Goal: Task Accomplishment & Management: Use online tool/utility

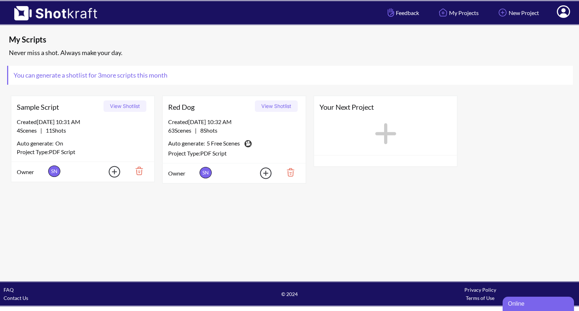
click at [270, 107] on button "View Shotlist" at bounding box center [276, 105] width 43 height 11
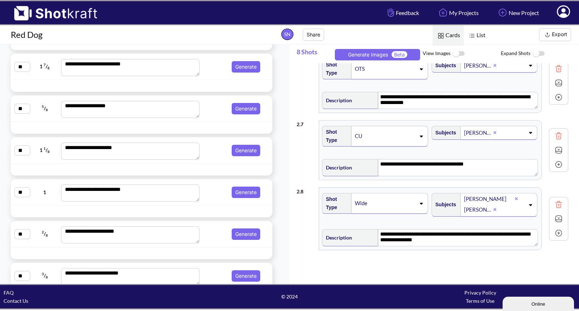
scroll to position [2546, 0]
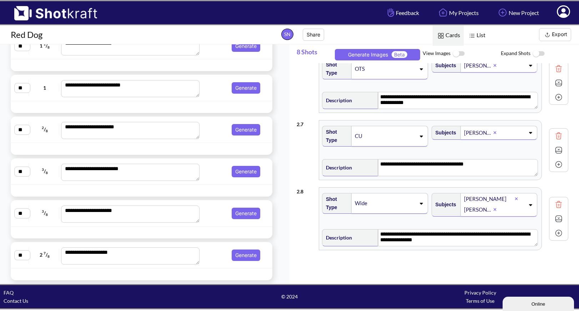
click at [212, 213] on span "Generate" at bounding box center [232, 212] width 61 height 11
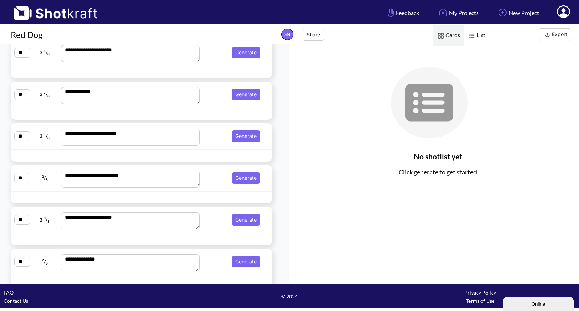
scroll to position [1656, 0]
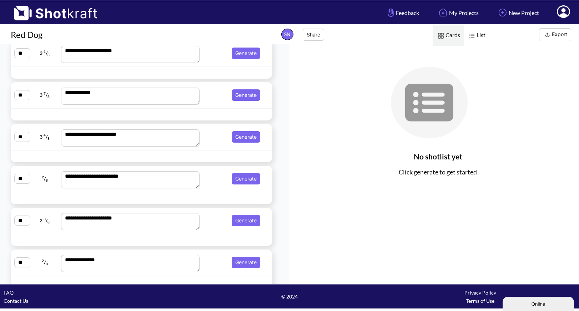
click at [208, 182] on span "Generate" at bounding box center [232, 178] width 61 height 11
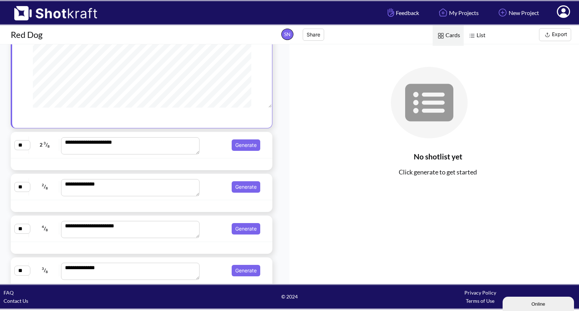
click at [212, 156] on div "**********" at bounding box center [142, 145] width 262 height 26
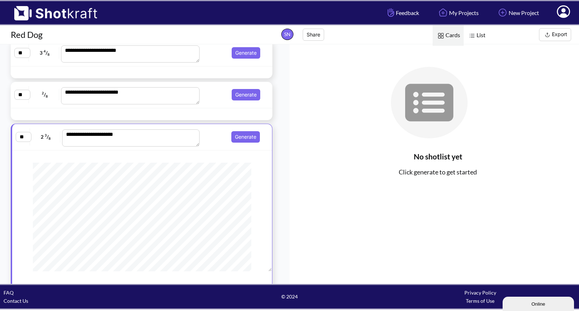
scroll to position [1741, 0]
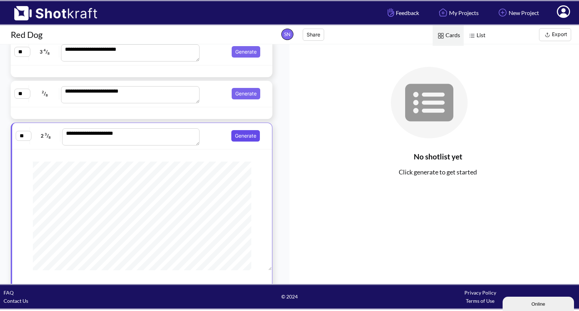
click at [237, 136] on button "Generate" at bounding box center [245, 135] width 29 height 11
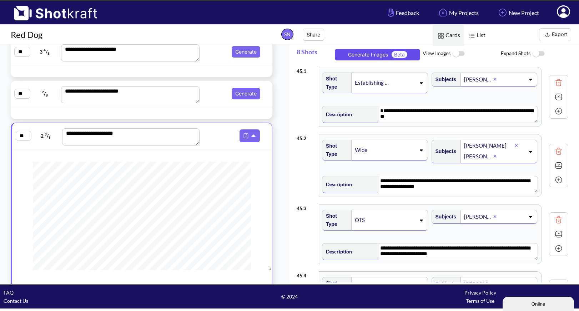
click at [390, 56] on button "Generate Images Beta" at bounding box center [377, 54] width 85 height 11
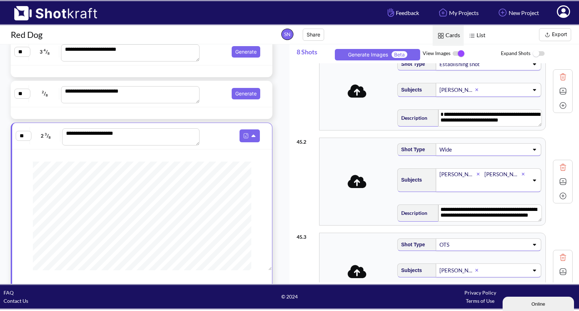
scroll to position [0, 0]
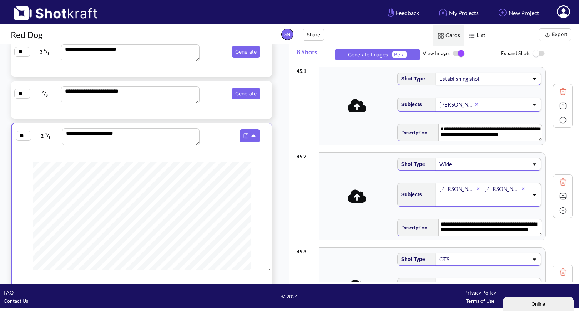
click at [356, 109] on icon at bounding box center [357, 105] width 19 height 13
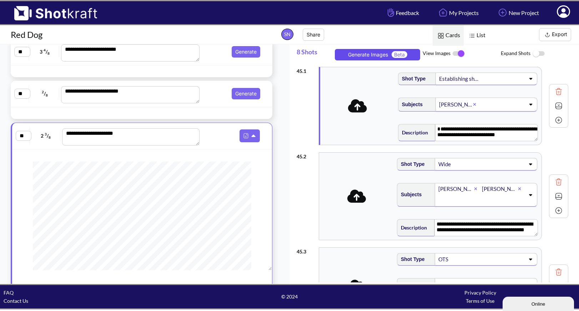
click at [380, 53] on button "Generate Images Beta" at bounding box center [377, 54] width 85 height 11
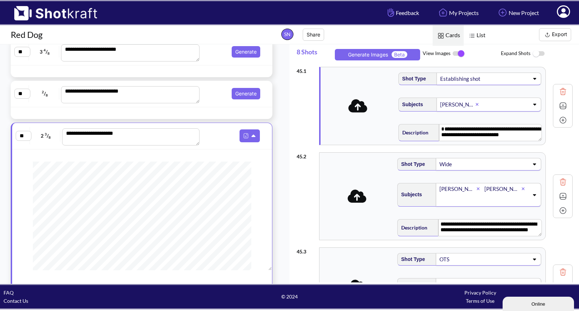
click at [357, 110] on icon at bounding box center [357, 105] width 19 height 13
click at [455, 52] on img at bounding box center [458, 53] width 16 height 15
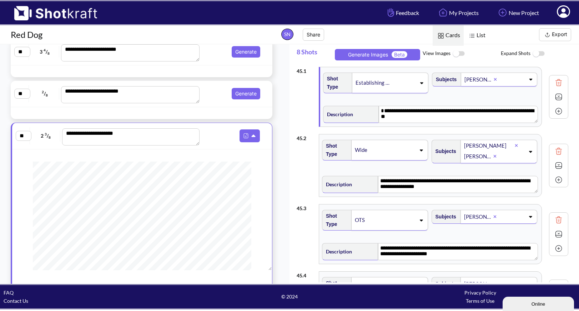
click at [457, 52] on img at bounding box center [458, 53] width 16 height 15
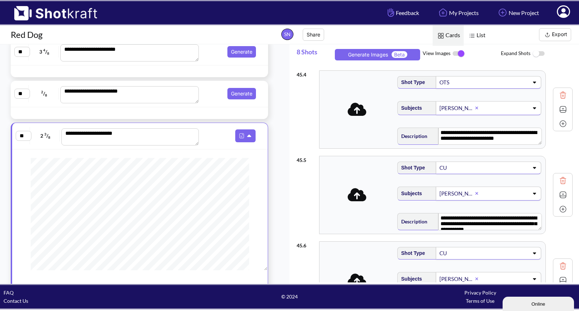
scroll to position [260, 0]
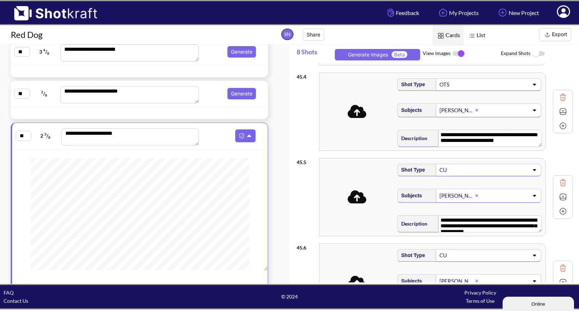
click at [355, 116] on icon at bounding box center [357, 111] width 19 height 13
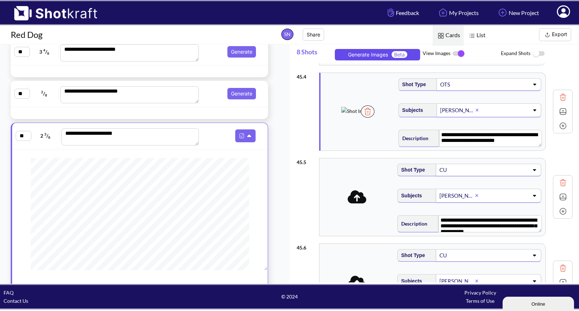
click at [387, 56] on button "Generate Images Beta" at bounding box center [377, 54] width 85 height 11
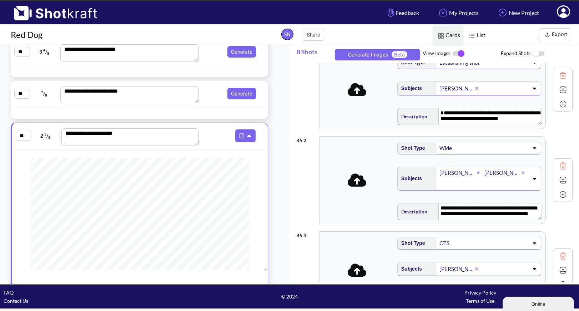
scroll to position [0, 0]
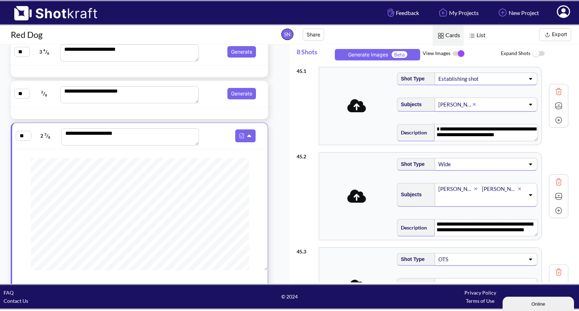
click at [555, 34] on button "Export" at bounding box center [555, 34] width 32 height 13
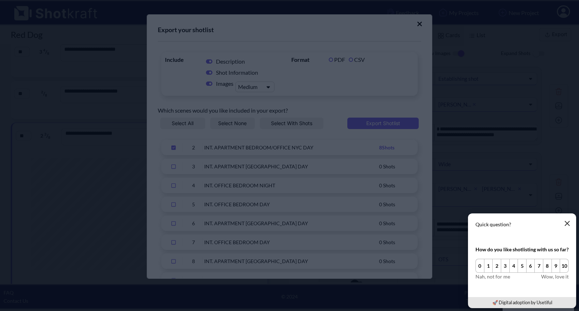
click at [567, 223] on icon "button" at bounding box center [567, 223] width 4 height 4
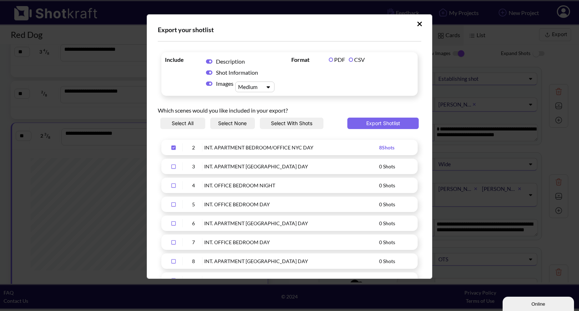
click at [174, 148] on icon "Upload Script" at bounding box center [173, 147] width 4 height 4
click at [417, 23] on icon "Upload Script" at bounding box center [419, 23] width 5 height 7
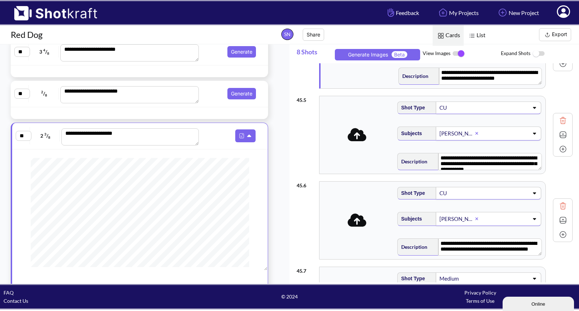
scroll to position [306, 0]
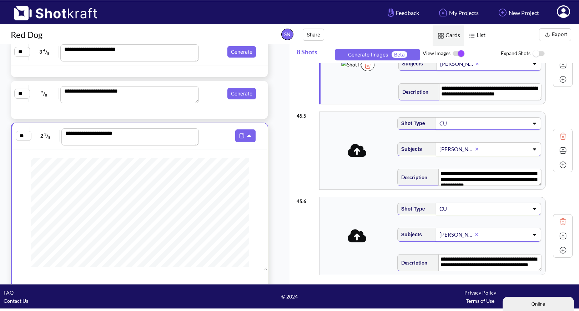
click at [558, 236] on img at bounding box center [563, 235] width 11 height 11
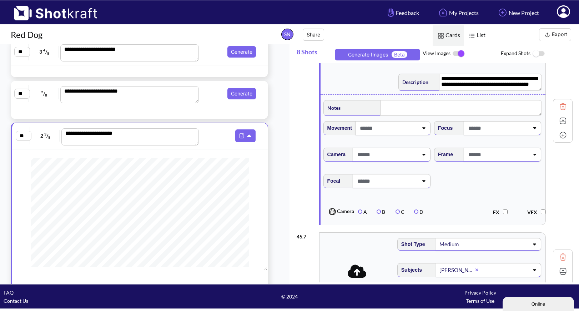
scroll to position [483, 0]
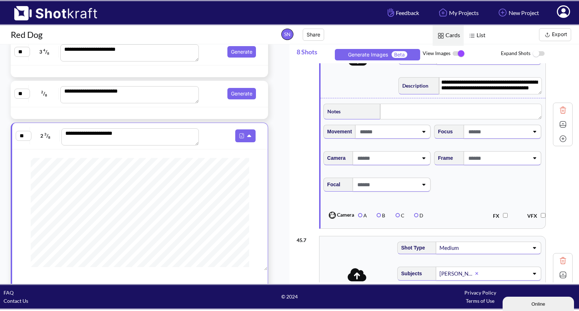
click at [422, 132] on icon at bounding box center [423, 132] width 3 height 2
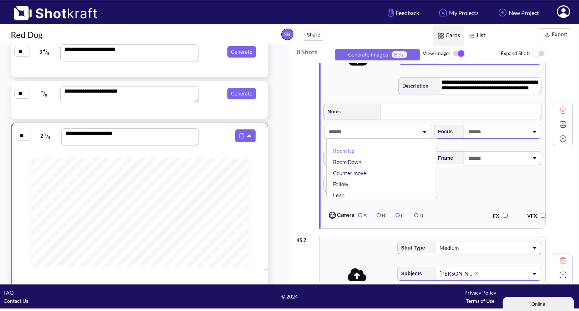
click at [423, 132] on icon at bounding box center [424, 132] width 3 height 2
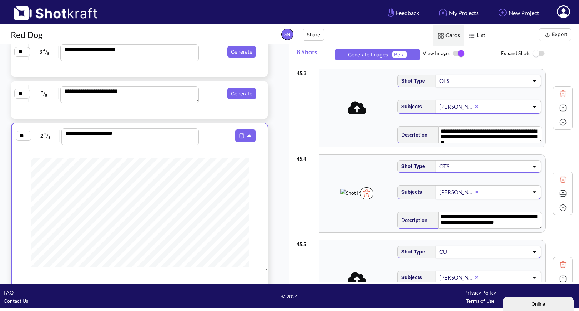
scroll to position [183, 0]
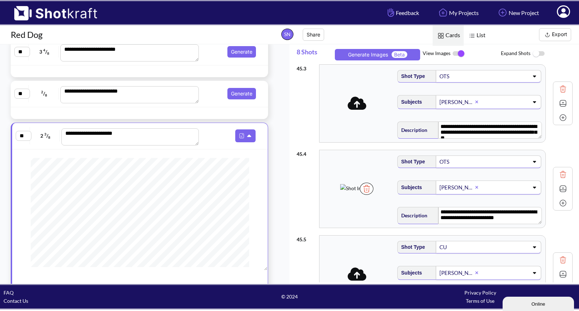
click at [373, 195] on img at bounding box center [367, 188] width 14 height 12
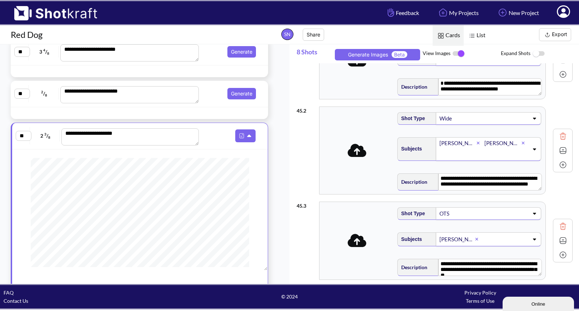
scroll to position [0, 0]
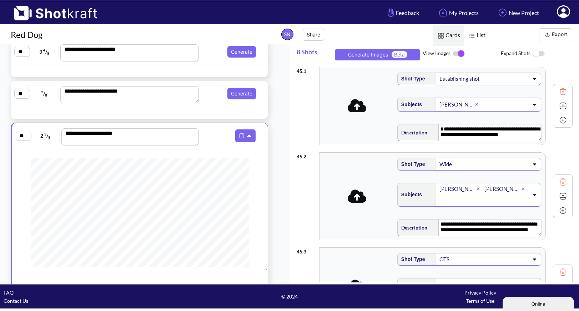
click at [558, 106] on img at bounding box center [563, 105] width 11 height 11
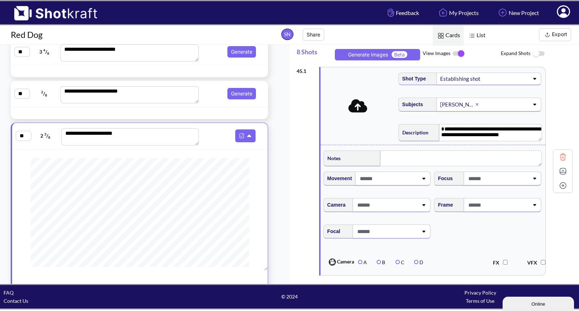
click at [422, 180] on icon at bounding box center [423, 179] width 3 height 2
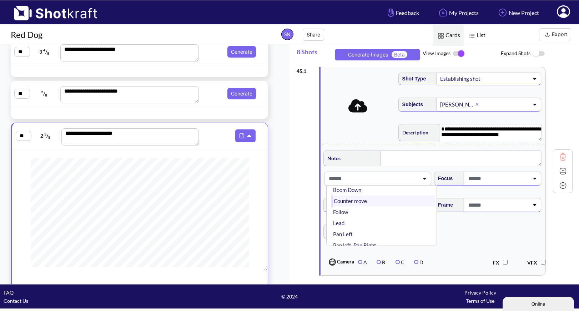
scroll to position [15, 0]
click at [393, 217] on li "Follow" at bounding box center [384, 216] width 104 height 11
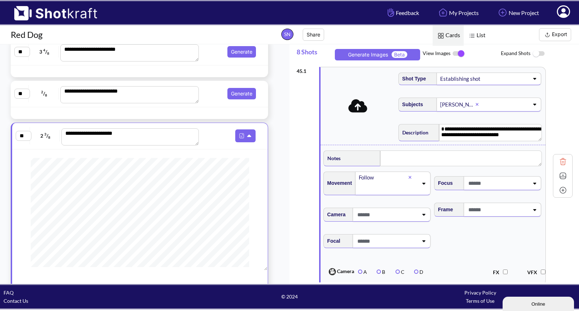
click at [493, 183] on span at bounding box center [498, 183] width 62 height 12
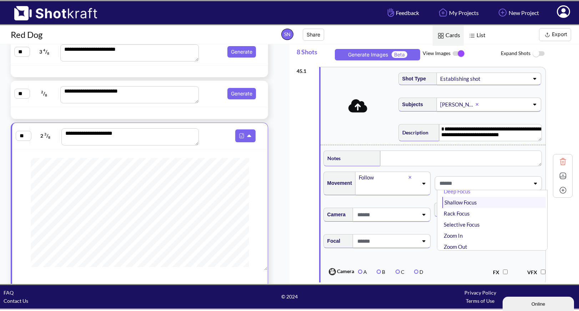
scroll to position [8, 0]
click at [475, 217] on li "Rack Focus" at bounding box center [494, 216] width 104 height 11
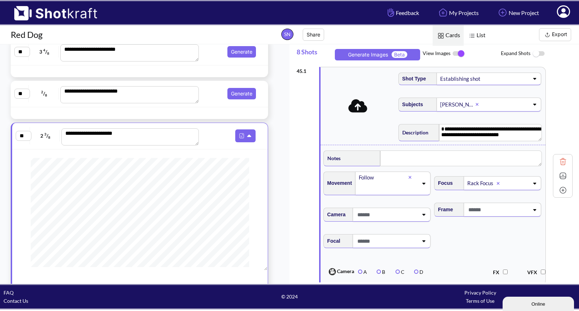
click at [419, 217] on icon at bounding box center [424, 214] width 10 height 5
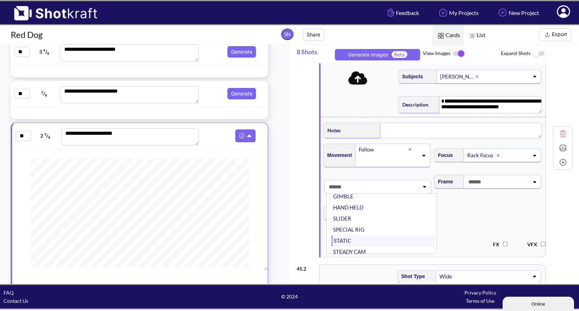
scroll to position [57, 0]
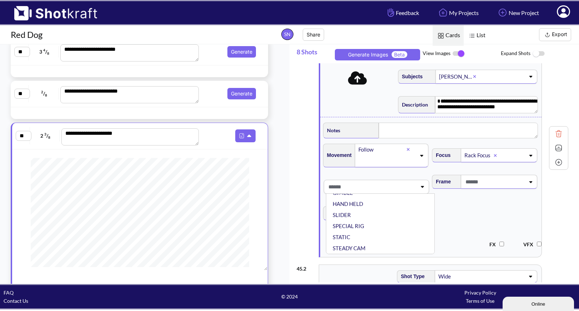
click at [479, 184] on span at bounding box center [494, 182] width 61 height 12
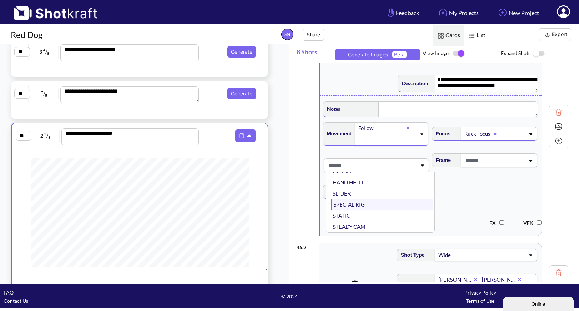
scroll to position [51, 0]
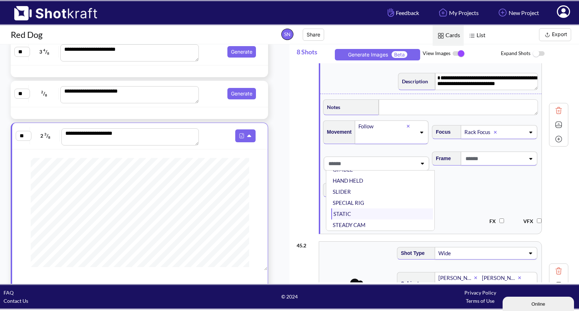
click at [377, 219] on li "STATIC" at bounding box center [382, 213] width 102 height 11
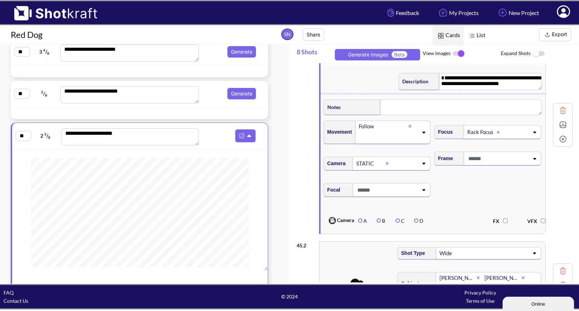
click at [533, 160] on icon at bounding box center [534, 159] width 3 height 2
click at [486, 211] on li "Dirty" at bounding box center [494, 210] width 104 height 11
click at [422, 191] on icon at bounding box center [423, 190] width 3 height 2
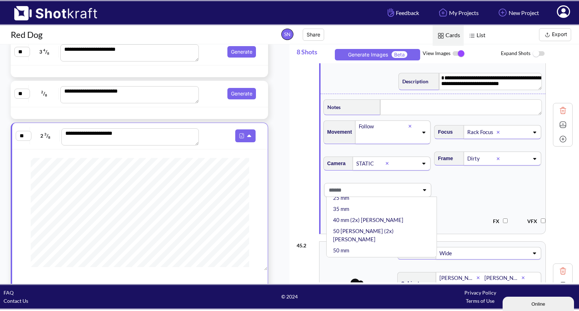
scroll to position [92, 0]
click at [395, 244] on li "50 mm" at bounding box center [384, 249] width 104 height 11
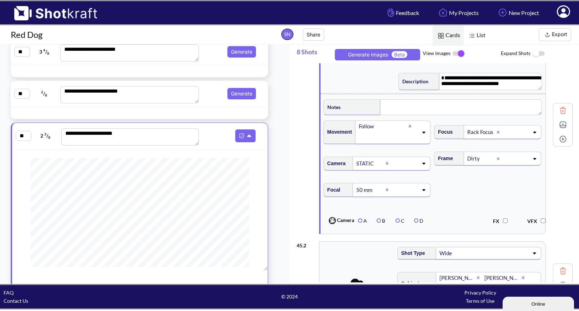
click at [423, 190] on icon at bounding box center [424, 189] width 10 height 5
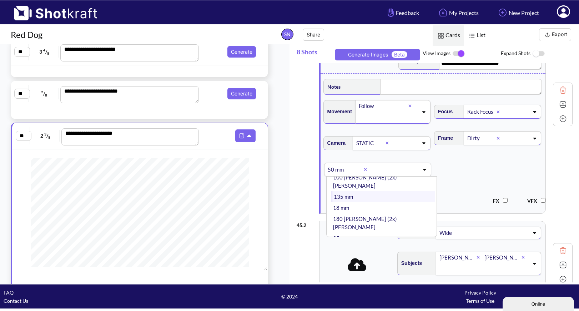
scroll to position [39, 0]
click at [379, 236] on li "35 mm" at bounding box center [384, 241] width 104 height 11
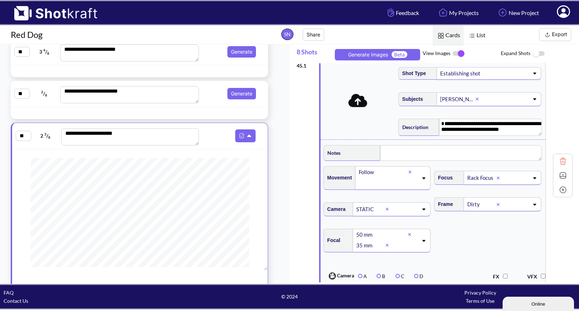
scroll to position [0, 0]
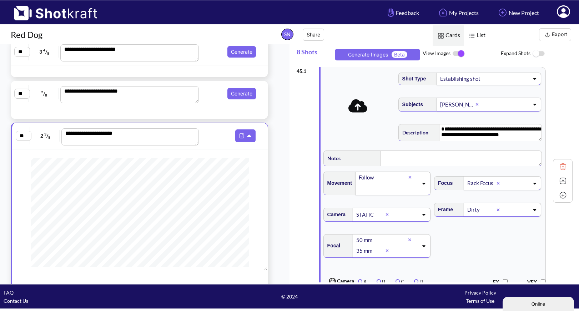
click at [457, 162] on textarea at bounding box center [461, 158] width 162 height 16
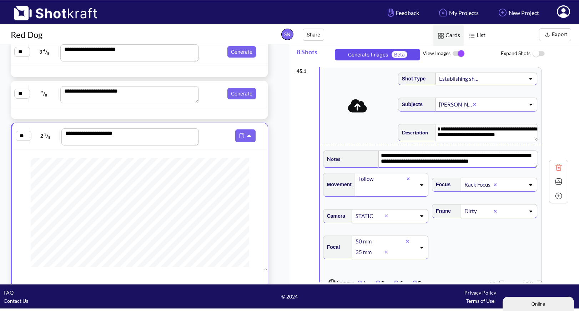
type textarea "**********"
click at [389, 53] on button "Generate Images Beta" at bounding box center [377, 54] width 85 height 11
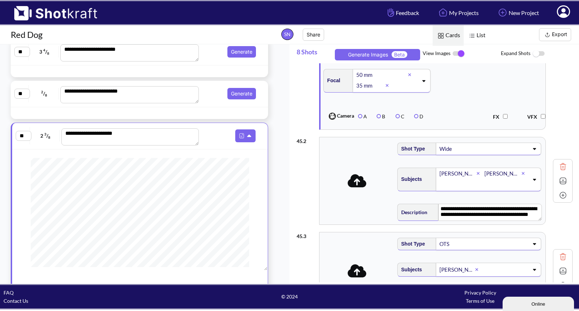
scroll to position [1, 0]
click at [559, 178] on img at bounding box center [563, 180] width 11 height 11
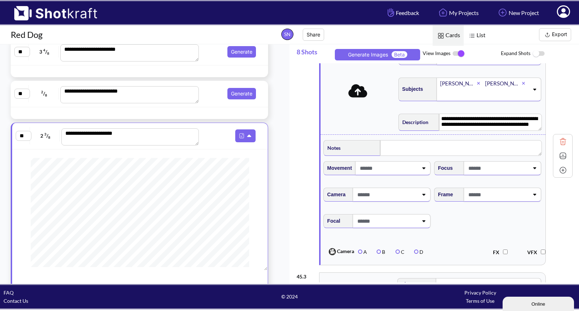
scroll to position [257, 0]
click at [423, 169] on icon at bounding box center [424, 166] width 10 height 5
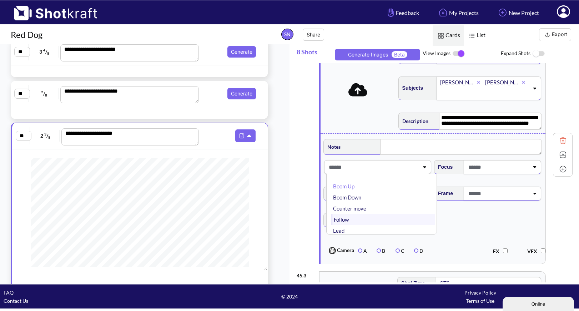
click at [398, 220] on li "Follow" at bounding box center [384, 219] width 104 height 11
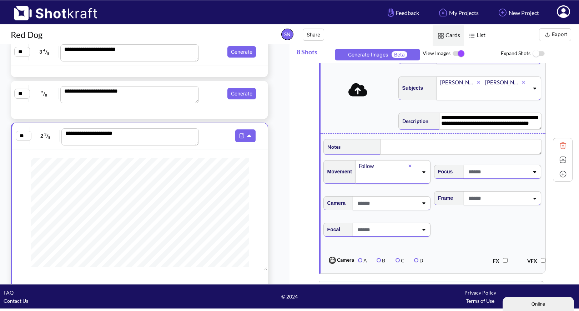
click at [484, 172] on span at bounding box center [498, 172] width 62 height 12
click at [472, 202] on li "Shallow Focus" at bounding box center [494, 201] width 104 height 11
click at [421, 205] on icon at bounding box center [424, 202] width 10 height 5
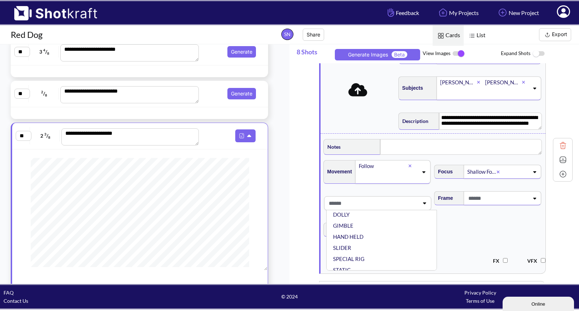
scroll to position [57, 0]
click at [392, 257] on li "STATIC" at bounding box center [384, 253] width 104 height 11
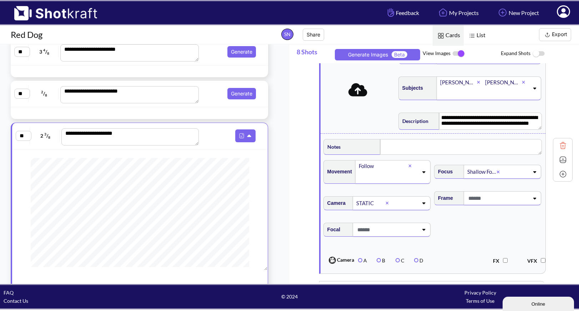
click at [470, 206] on div "Frame" at bounding box center [488, 200] width 111 height 26
click at [485, 198] on span at bounding box center [498, 198] width 62 height 12
click at [464, 228] on li "Stacked" at bounding box center [494, 226] width 104 height 11
click at [422, 233] on div at bounding box center [392, 229] width 78 height 14
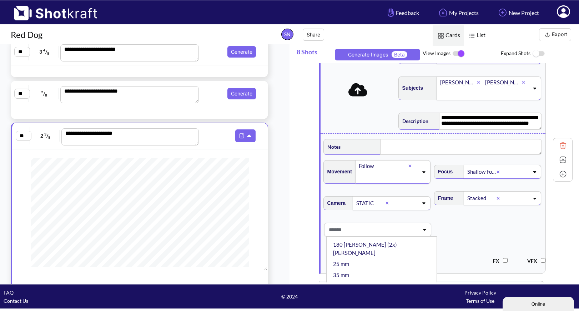
scroll to position [66, 0]
click at [402, 268] on li "35 mm" at bounding box center [384, 273] width 104 height 11
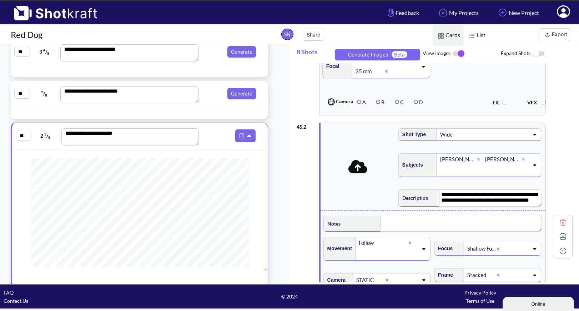
scroll to position [180, 0]
click at [360, 168] on icon at bounding box center [357, 166] width 19 height 13
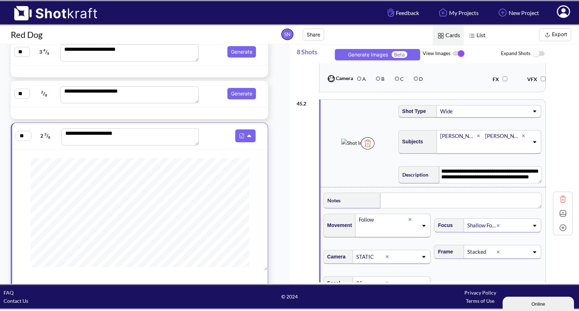
scroll to position [200, 0]
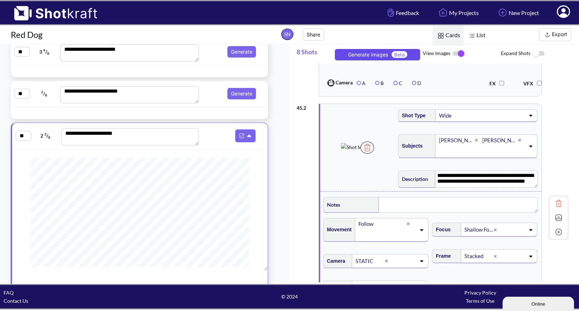
click at [382, 54] on button "Generate Images Beta" at bounding box center [377, 54] width 85 height 11
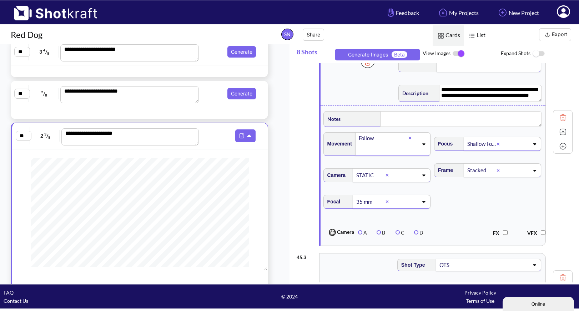
scroll to position [293, 0]
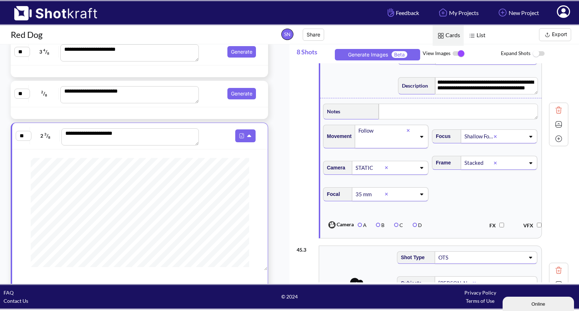
click at [525, 302] on div "Online" at bounding box center [538, 303] width 61 height 5
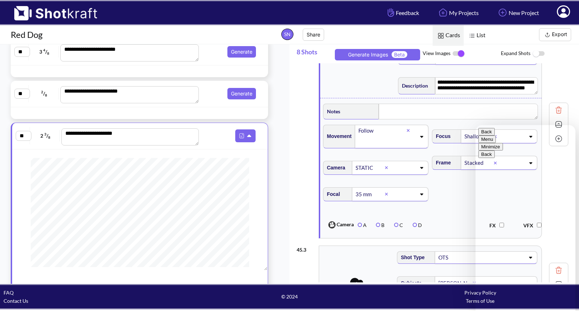
type textarea "*"
drag, startPoint x: 522, startPoint y: 301, endPoint x: 484, endPoint y: 250, distance: 64.5
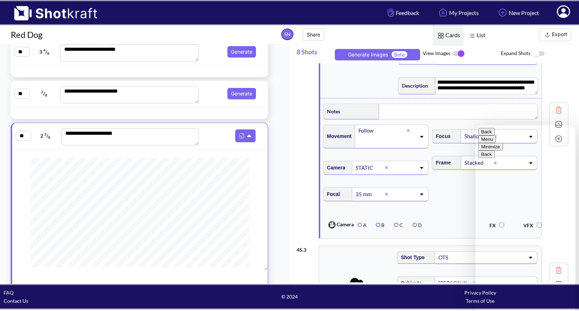
drag, startPoint x: 482, startPoint y: 253, endPoint x: 529, endPoint y: 317, distance: 79.1
click at [529, 310] on html "**********" at bounding box center [525, 218] width 100 height 186
type textarea "**********"
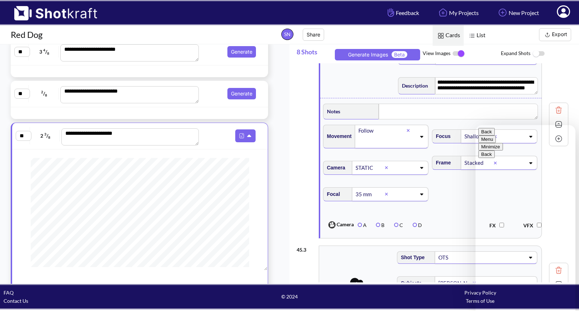
click at [503, 143] on button "Minimize" at bounding box center [490, 146] width 25 height 7
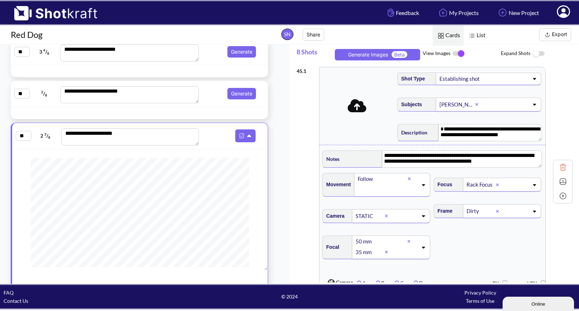
click at [355, 107] on icon at bounding box center [357, 105] width 19 height 13
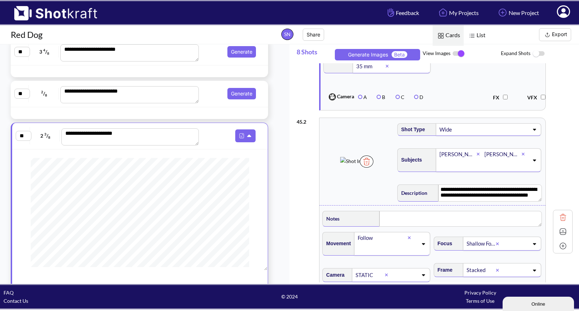
scroll to position [6, 0]
click at [438, 218] on textarea at bounding box center [460, 219] width 163 height 16
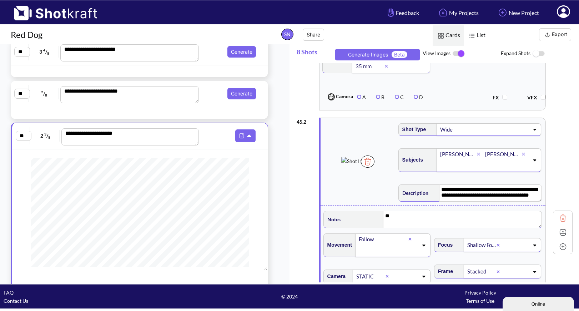
type textarea "*"
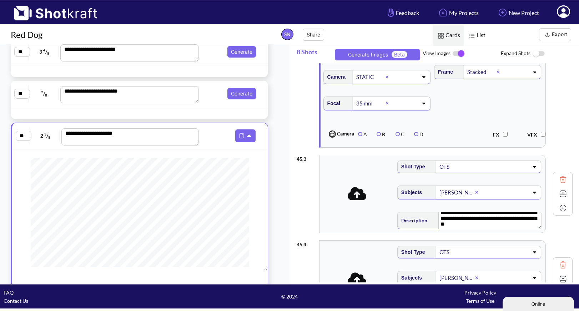
scroll to position [0, 0]
click at [361, 196] on icon at bounding box center [357, 193] width 19 height 13
type textarea "**********"
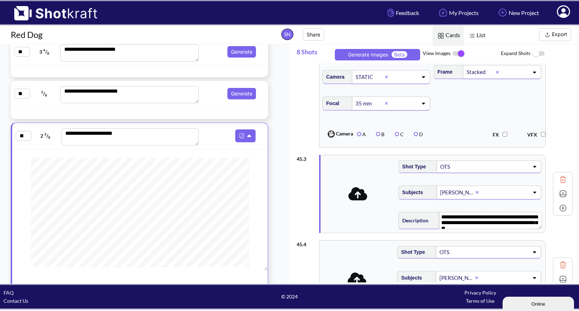
type textarea "**********"
click at [472, 166] on div "OTS" at bounding box center [460, 167] width 43 height 10
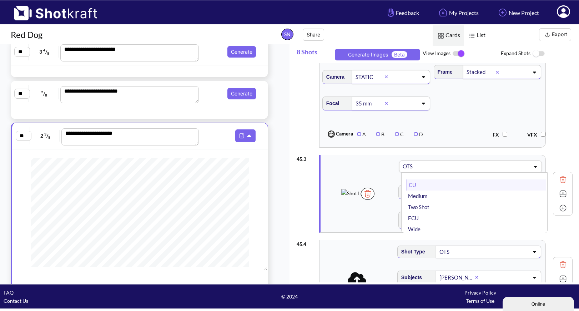
click at [435, 184] on li "CU" at bounding box center [477, 184] width 140 height 11
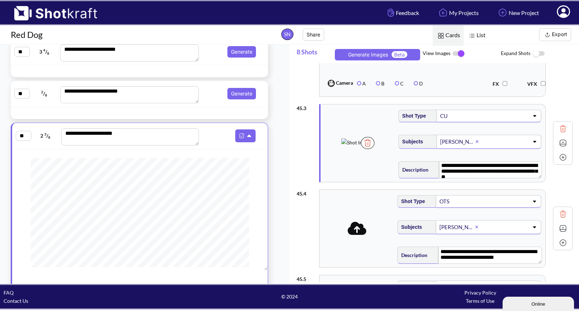
scroll to position [4, 0]
click at [561, 143] on img at bounding box center [563, 142] width 11 height 11
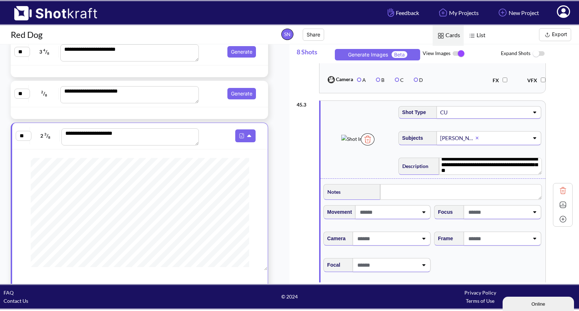
scroll to position [441, 0]
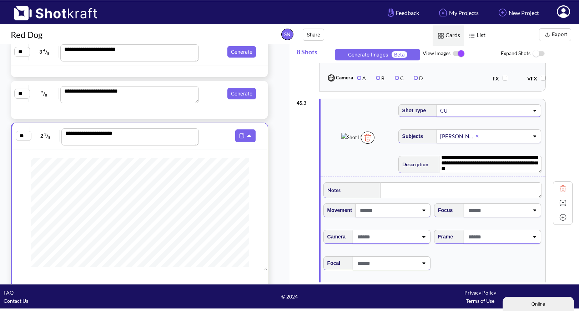
click at [364, 141] on img at bounding box center [356, 137] width 30 height 8
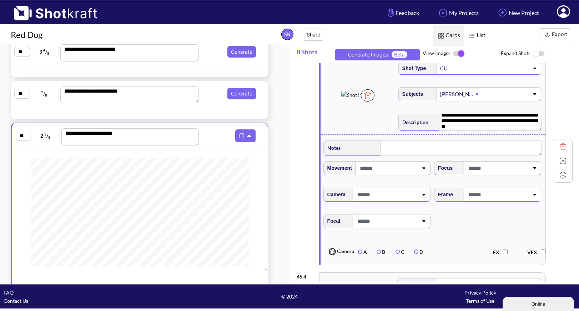
scroll to position [484, 0]
click at [422, 166] on icon at bounding box center [424, 167] width 10 height 5
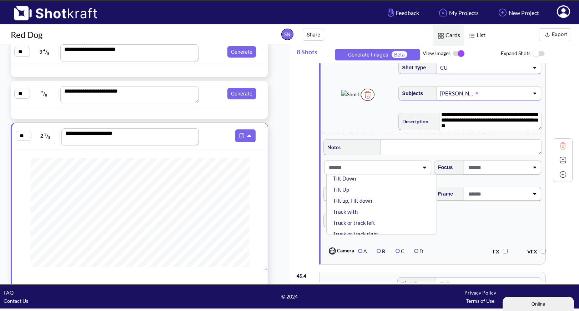
scroll to position [109, 0]
click at [394, 188] on li "Tilt Up" at bounding box center [384, 188] width 104 height 11
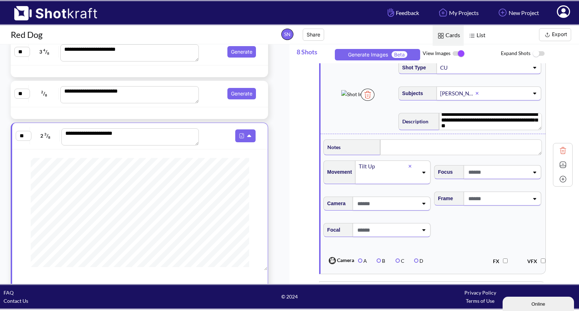
click at [491, 176] on span at bounding box center [498, 172] width 62 height 12
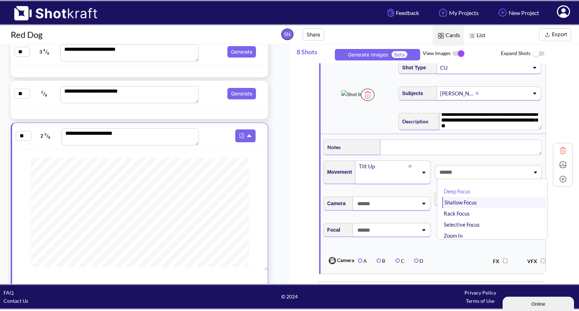
click at [477, 203] on li "Shallow Focus" at bounding box center [494, 202] width 104 height 11
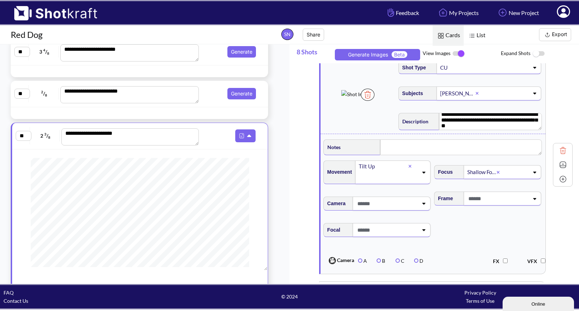
click at [424, 203] on icon at bounding box center [424, 203] width 10 height 5
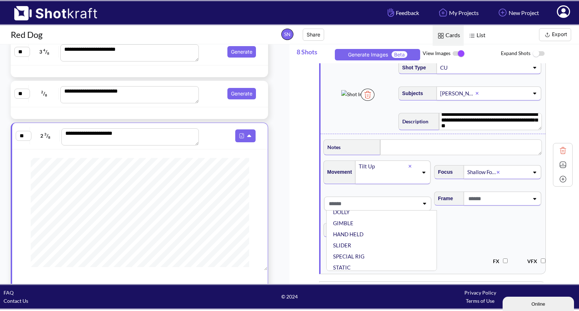
scroll to position [57, 0]
click at [395, 252] on li "STATIC" at bounding box center [384, 253] width 104 height 11
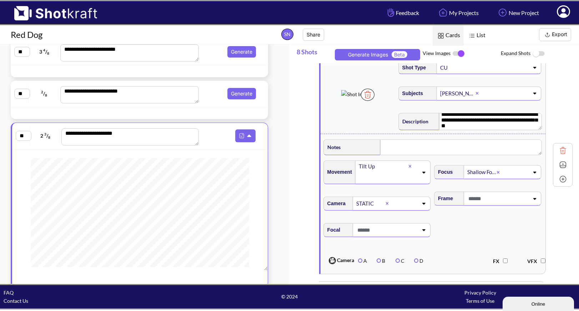
click at [476, 204] on span at bounding box center [498, 198] width 62 height 12
click at [466, 239] on li "Dirty" at bounding box center [494, 237] width 104 height 11
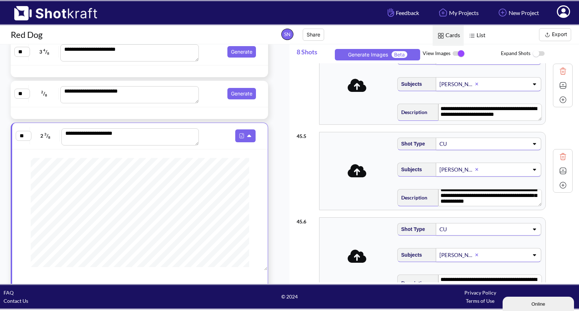
scroll to position [720, 0]
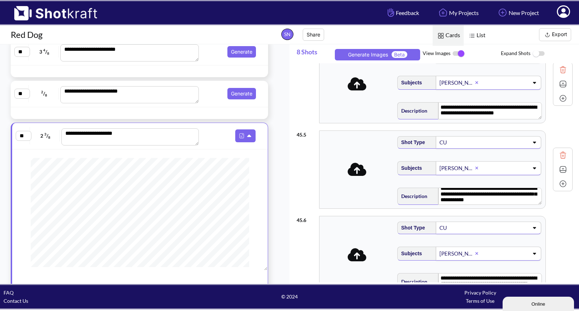
click at [355, 177] on icon at bounding box center [357, 169] width 19 height 15
click at [559, 172] on img at bounding box center [563, 169] width 11 height 11
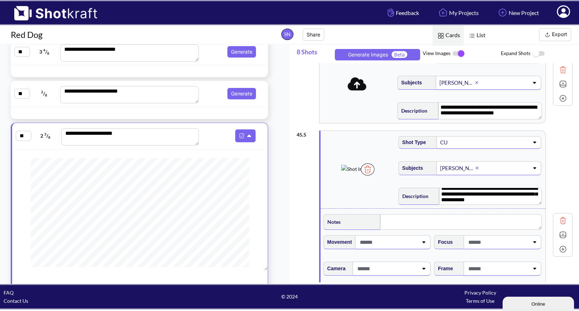
click at [420, 243] on icon at bounding box center [424, 241] width 10 height 5
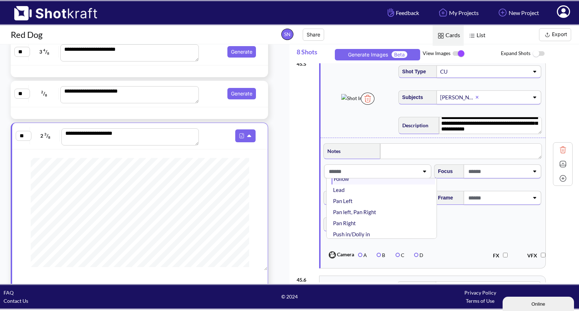
scroll to position [69, 0]
click at [482, 173] on span at bounding box center [498, 171] width 62 height 12
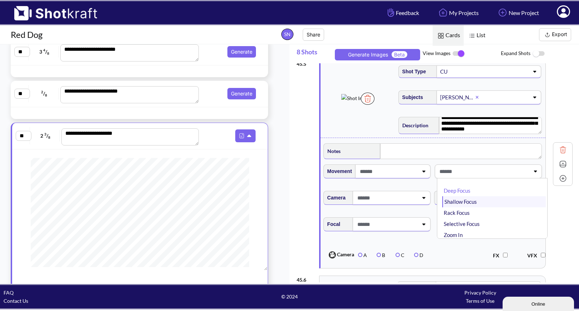
click at [484, 207] on li "Shallow Focus" at bounding box center [494, 201] width 104 height 11
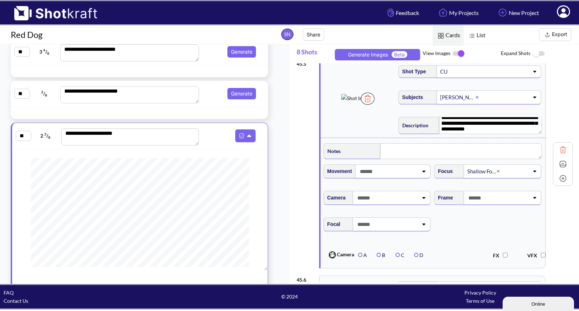
click at [484, 207] on div "Frame" at bounding box center [488, 200] width 111 height 26
click at [483, 202] on span at bounding box center [498, 198] width 62 height 12
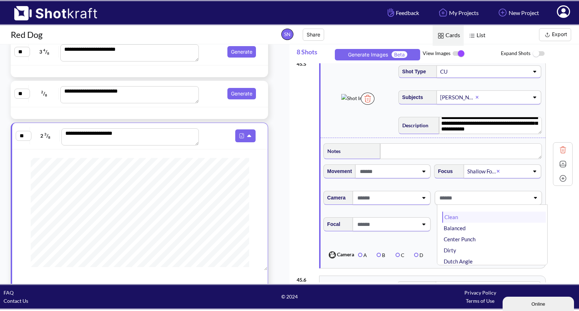
click at [461, 221] on li "Clean" at bounding box center [494, 216] width 104 height 11
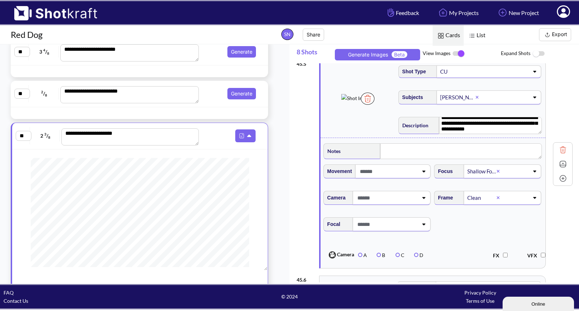
click at [397, 228] on span at bounding box center [387, 224] width 62 height 12
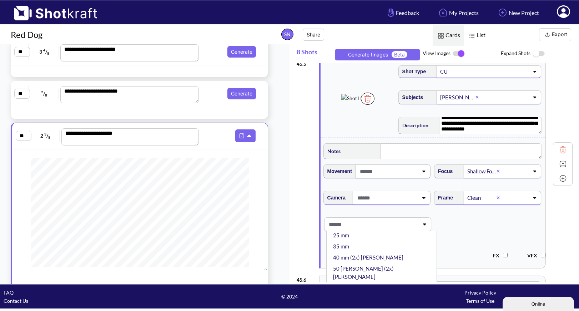
scroll to position [89, 0]
click at [386, 281] on li "50 mm" at bounding box center [384, 286] width 104 height 11
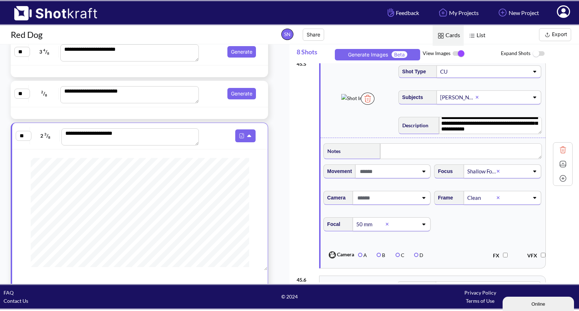
click at [409, 230] on span at bounding box center [404, 224] width 27 height 12
click at [380, 288] on li "35 mm" at bounding box center [384, 293] width 104 height 11
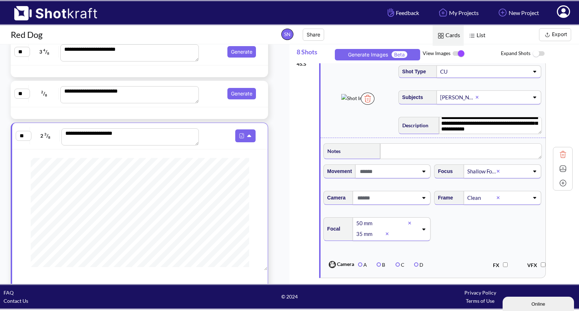
click at [406, 200] on span at bounding box center [387, 198] width 62 height 12
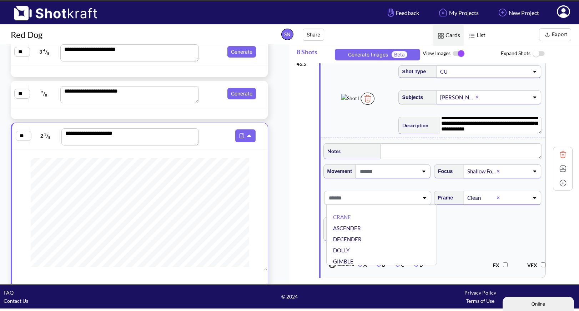
click at [406, 200] on span at bounding box center [373, 198] width 92 height 12
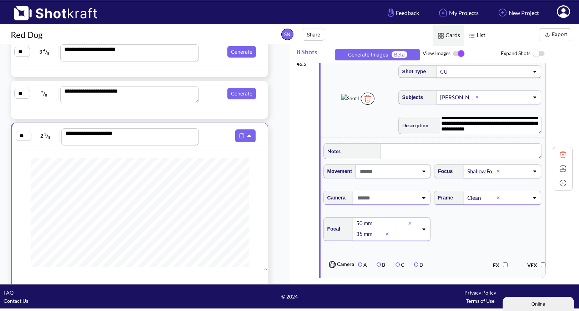
click at [406, 200] on span at bounding box center [387, 198] width 62 height 12
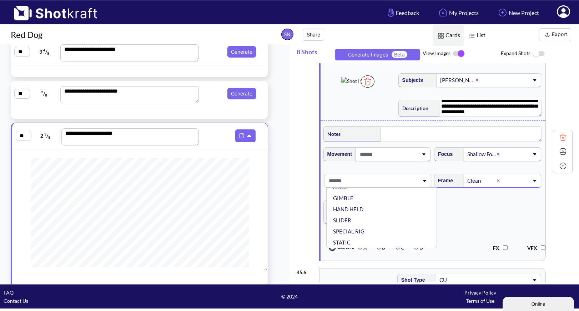
scroll to position [57, 0]
click at [392, 233] on li "STATIC" at bounding box center [384, 230] width 104 height 11
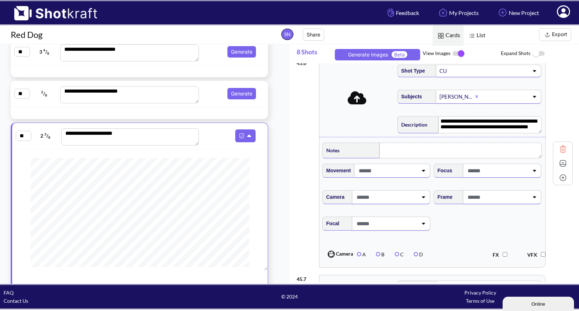
scroll to position [1017, 0]
click at [476, 128] on textarea "**********" at bounding box center [490, 124] width 104 height 17
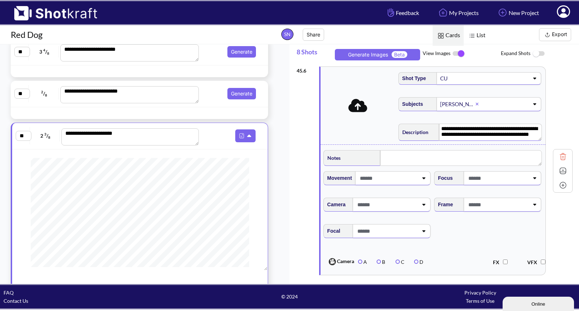
scroll to position [963, 0]
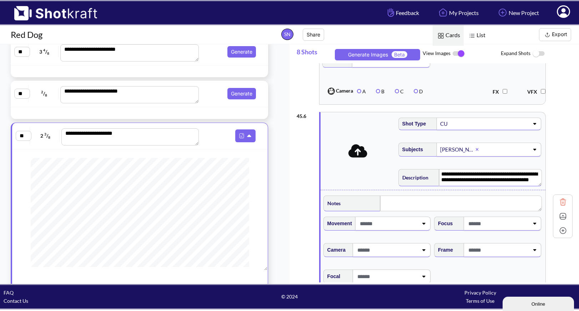
click at [363, 153] on icon at bounding box center [357, 150] width 19 height 13
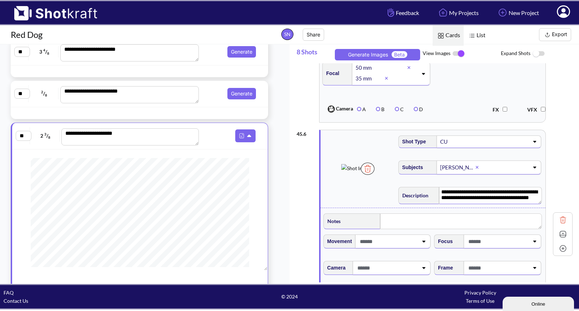
scroll to position [941, 0]
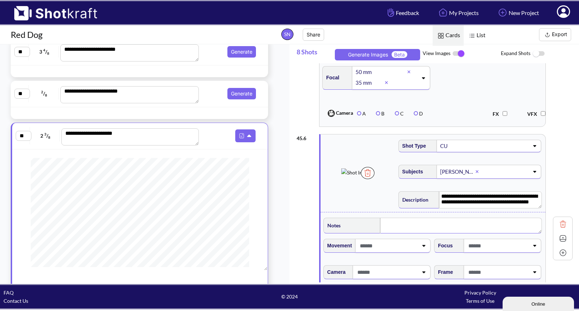
click at [417, 226] on textarea at bounding box center [461, 225] width 162 height 16
click at [381, 249] on span at bounding box center [388, 247] width 60 height 12
type textarea "**********"
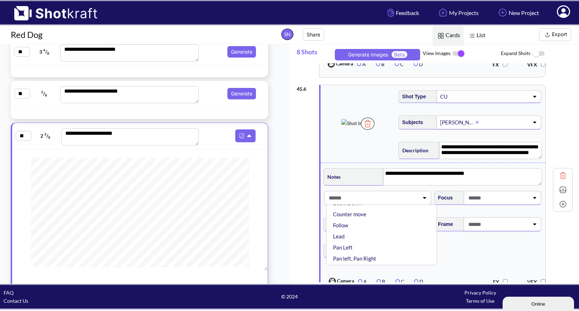
scroll to position [0, 0]
click at [485, 203] on span at bounding box center [498, 198] width 62 height 12
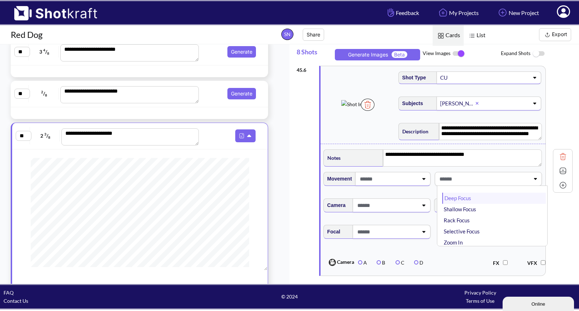
click at [469, 201] on li "Deep Focus" at bounding box center [494, 197] width 104 height 11
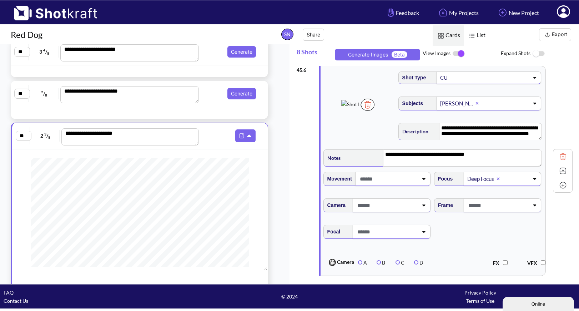
click at [472, 209] on span at bounding box center [498, 205] width 62 height 12
click at [483, 208] on span at bounding box center [498, 205] width 62 height 12
click at [478, 227] on li "Clean" at bounding box center [494, 224] width 104 height 11
click at [422, 231] on div at bounding box center [392, 232] width 78 height 14
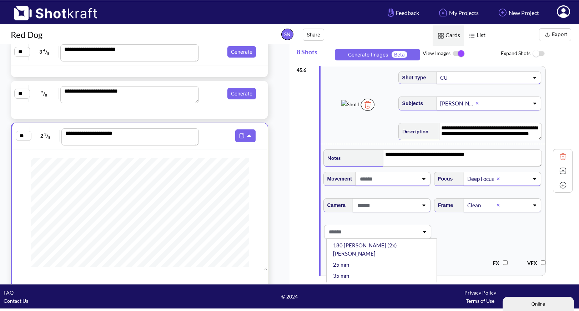
scroll to position [64, 0]
click at [352, 272] on li "35 mm" at bounding box center [384, 277] width 104 height 11
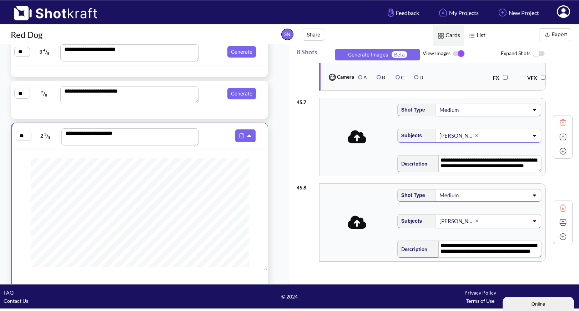
scroll to position [1195, 0]
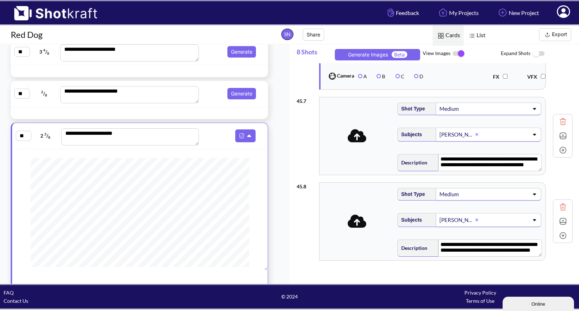
click at [356, 140] on icon at bounding box center [357, 135] width 19 height 15
click at [362, 228] on icon at bounding box center [357, 221] width 19 height 13
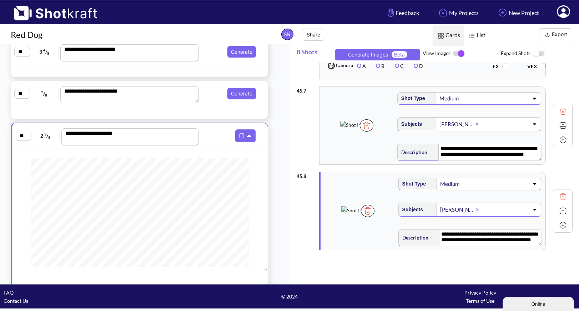
scroll to position [1209, 0]
click at [559, 210] on img at bounding box center [563, 210] width 11 height 11
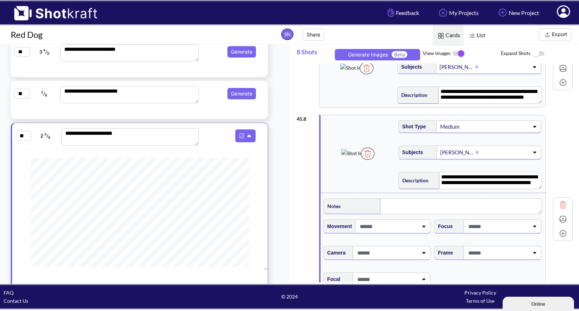
scroll to position [1264, 0]
click at [422, 228] on icon at bounding box center [424, 225] width 10 height 5
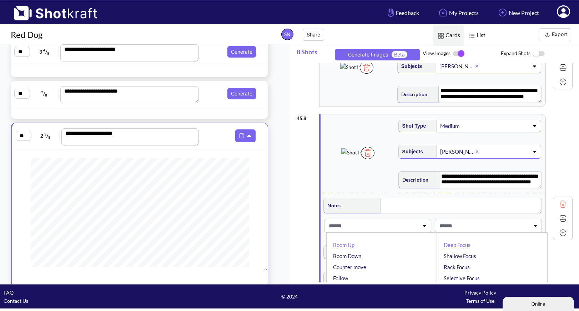
click at [477, 228] on span at bounding box center [484, 226] width 92 height 12
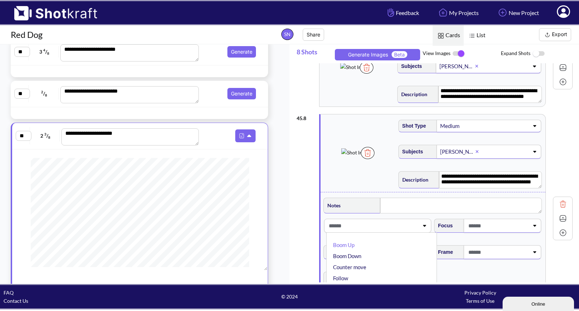
click at [487, 227] on span at bounding box center [498, 226] width 62 height 12
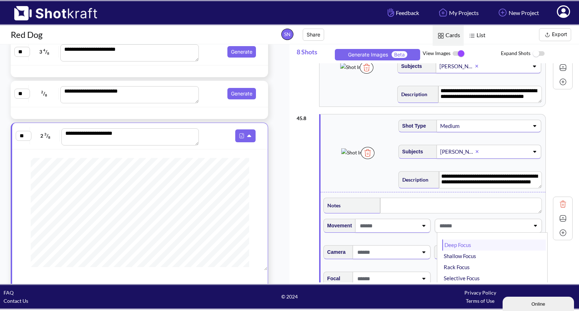
click at [481, 250] on li "Deep Focus" at bounding box center [494, 244] width 104 height 11
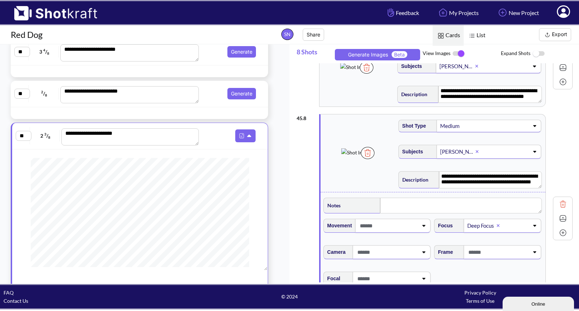
scroll to position [1272, 0]
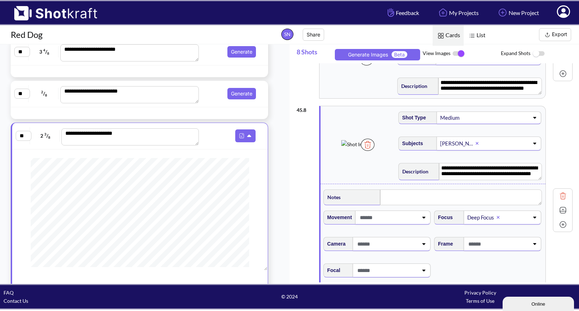
click at [481, 250] on span at bounding box center [498, 244] width 62 height 12
click at [481, 250] on span at bounding box center [484, 244] width 92 height 12
click at [528, 251] on div at bounding box center [503, 244] width 78 height 14
click at [512, 267] on li "Clean" at bounding box center [494, 262] width 104 height 11
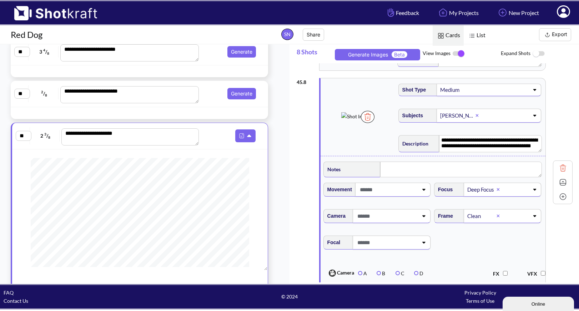
scroll to position [1307, 0]
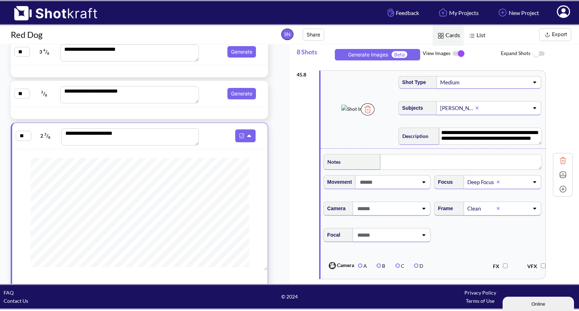
click at [421, 237] on icon at bounding box center [424, 234] width 10 height 5
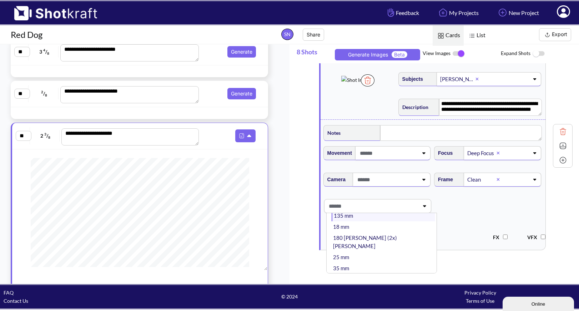
scroll to position [49, 0]
click at [372, 261] on li "35 mm" at bounding box center [384, 266] width 104 height 11
click at [415, 134] on textarea at bounding box center [461, 133] width 162 height 16
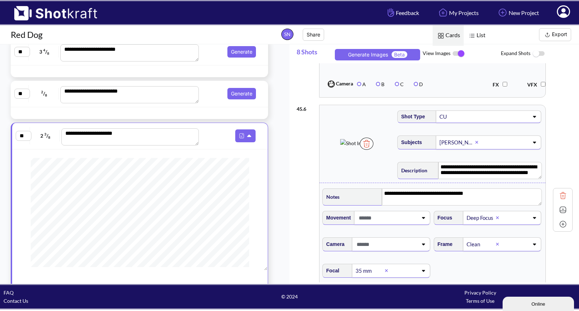
scroll to position [970, 0]
click at [559, 213] on img at bounding box center [563, 210] width 11 height 11
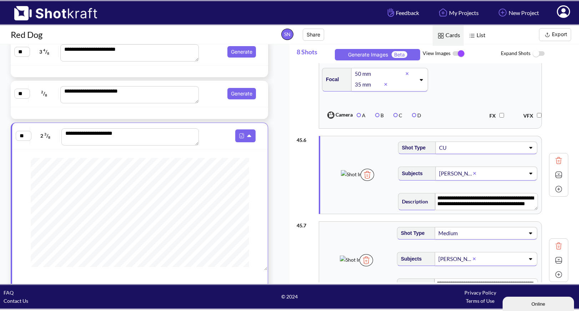
scroll to position [936, 0]
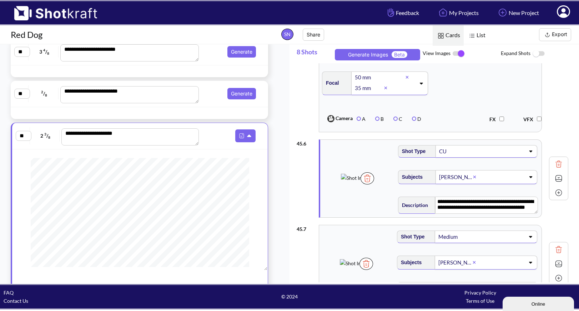
click at [559, 181] on img at bounding box center [558, 178] width 11 height 11
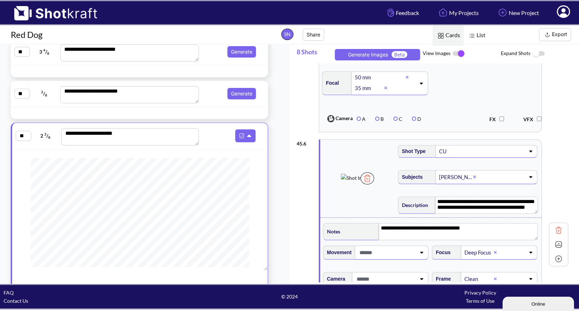
click at [559, 181] on div "**********" at bounding box center [433, 244] width 272 height 217
click at [559, 245] on img at bounding box center [558, 244] width 11 height 11
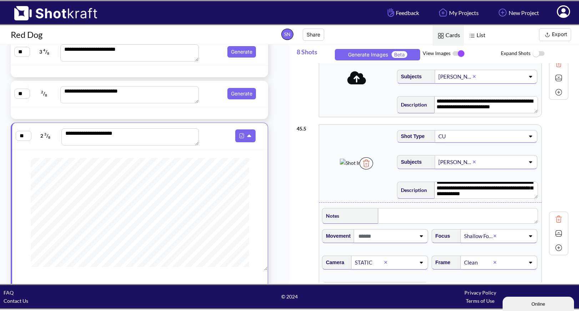
scroll to position [702, 0]
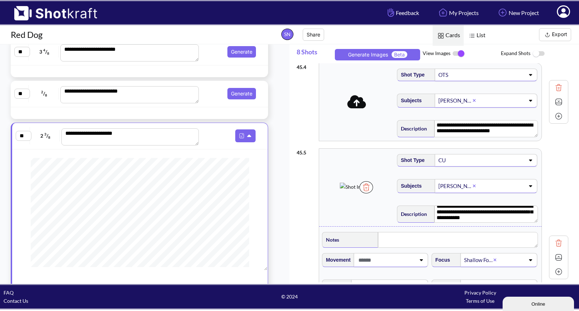
click at [559, 258] on img at bounding box center [558, 257] width 11 height 11
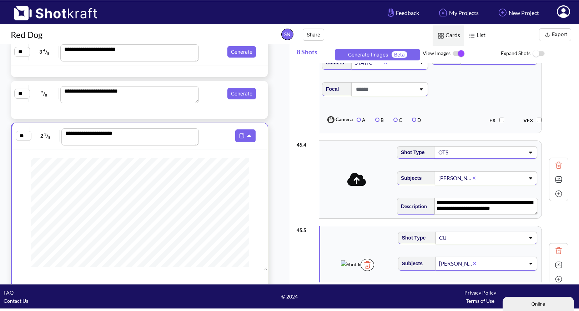
scroll to position [624, 0]
type textarea "**********"
click at [505, 205] on textarea "**********" at bounding box center [486, 206] width 104 height 17
click at [363, 186] on icon at bounding box center [357, 179] width 19 height 13
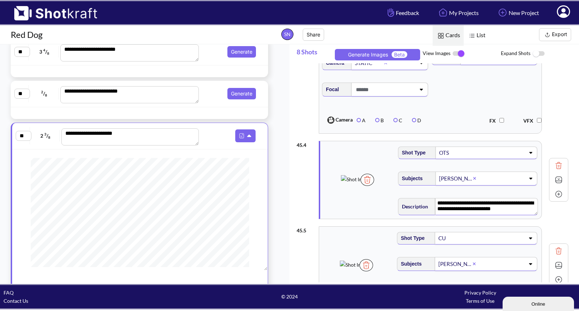
click at [558, 181] on img at bounding box center [558, 179] width 11 height 11
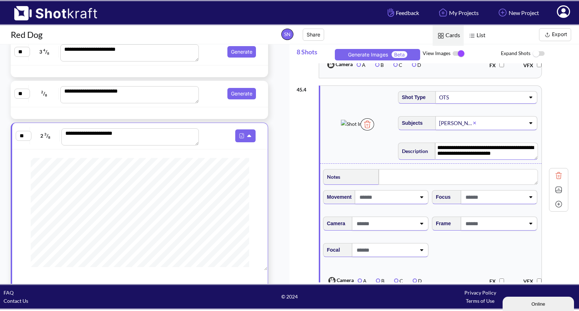
scroll to position [683, 0]
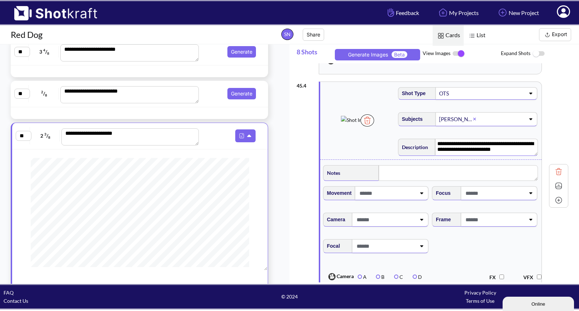
click at [424, 195] on icon at bounding box center [422, 192] width 10 height 5
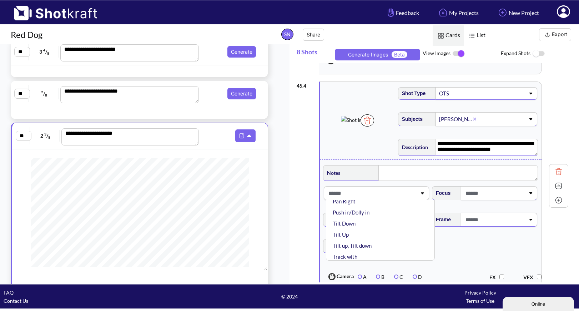
scroll to position [90, 0]
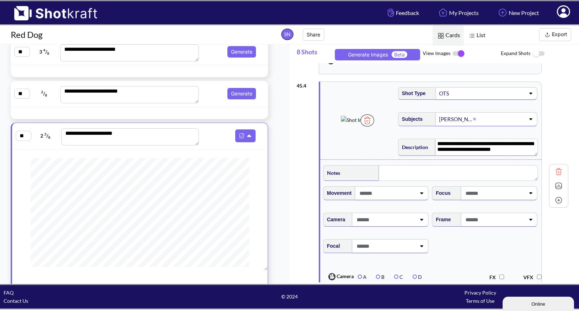
click at [488, 195] on span at bounding box center [494, 193] width 61 height 12
click at [477, 217] on li "Deep Focus" at bounding box center [491, 212] width 102 height 11
click at [483, 225] on span at bounding box center [494, 219] width 61 height 12
click at [477, 243] on li "Clean" at bounding box center [491, 238] width 102 height 11
click at [397, 221] on span at bounding box center [385, 219] width 61 height 12
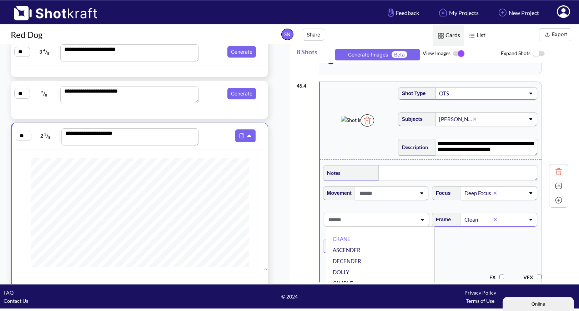
click at [397, 221] on span at bounding box center [372, 219] width 90 height 12
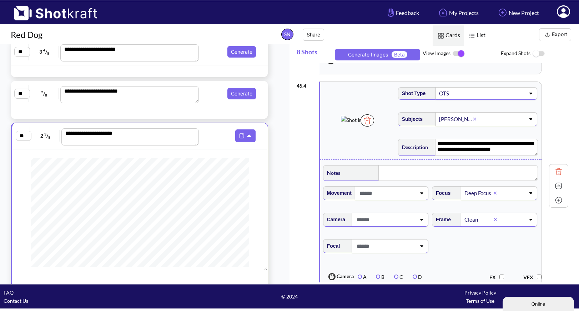
click at [391, 248] on span at bounding box center [385, 246] width 61 height 12
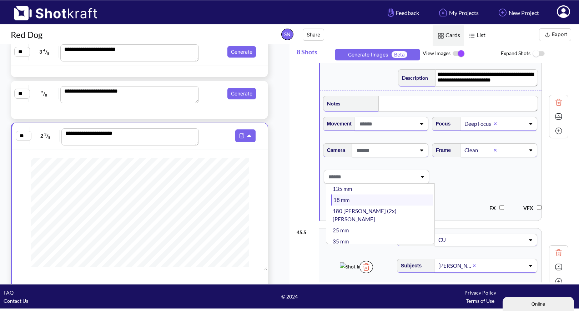
scroll to position [46, 0]
click at [379, 235] on li "35 mm" at bounding box center [382, 240] width 102 height 11
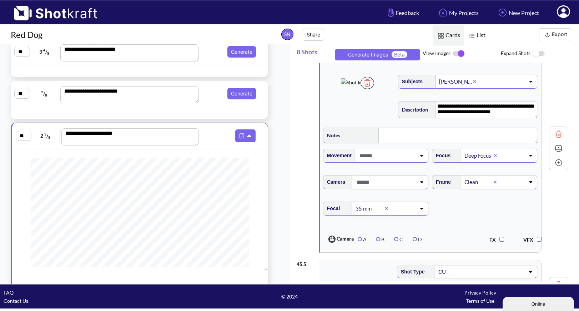
scroll to position [717, 0]
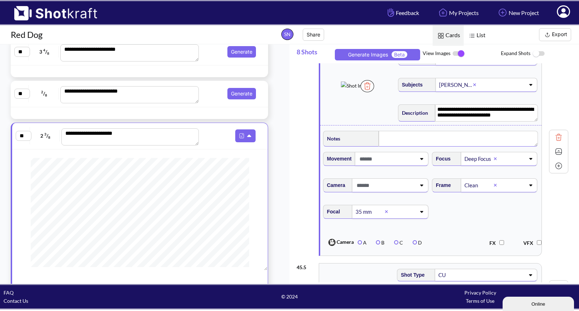
click at [416, 145] on textarea at bounding box center [458, 139] width 159 height 16
type textarea "**********"
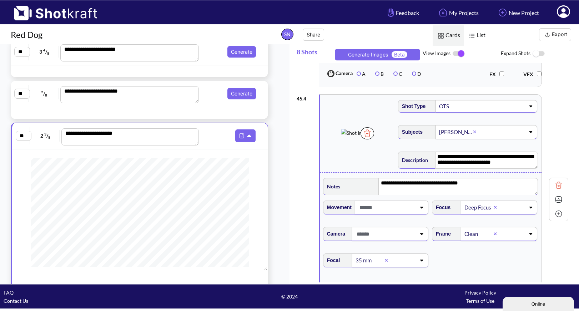
scroll to position [669, 0]
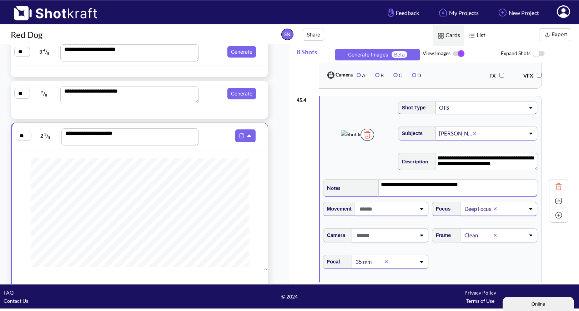
click at [559, 201] on img at bounding box center [558, 200] width 11 height 11
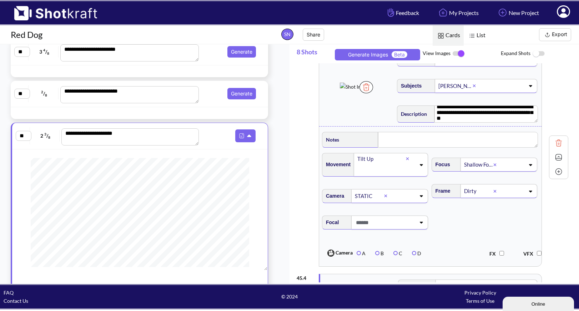
scroll to position [487, 0]
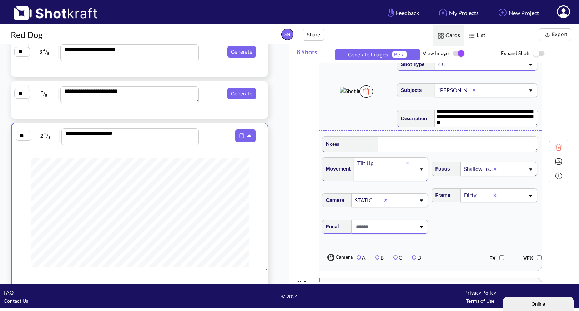
click at [558, 164] on img at bounding box center [558, 161] width 11 height 11
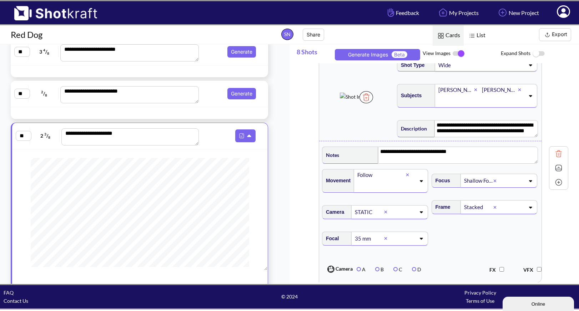
scroll to position [245, 0]
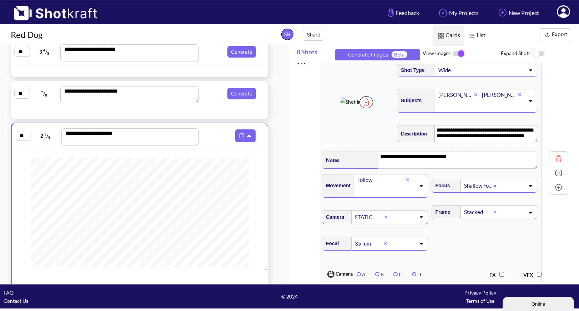
click at [558, 171] on img at bounding box center [558, 172] width 11 height 11
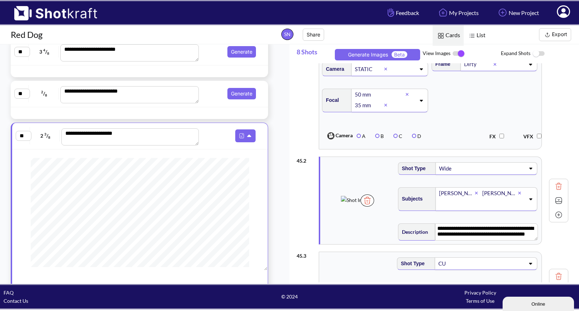
scroll to position [145, 0]
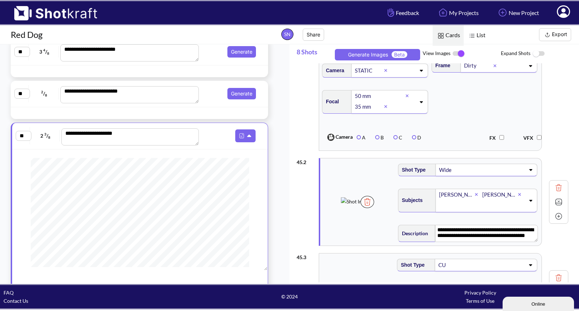
click at [559, 201] on img at bounding box center [558, 201] width 11 height 11
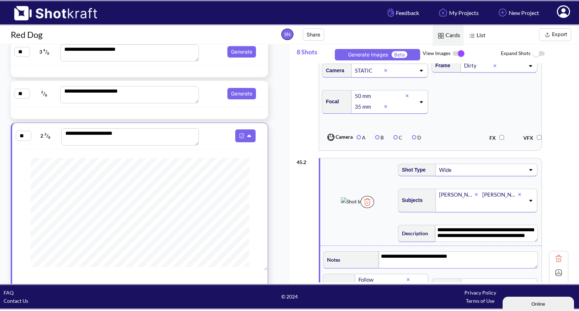
click at [459, 255] on textarea "**********" at bounding box center [458, 259] width 159 height 17
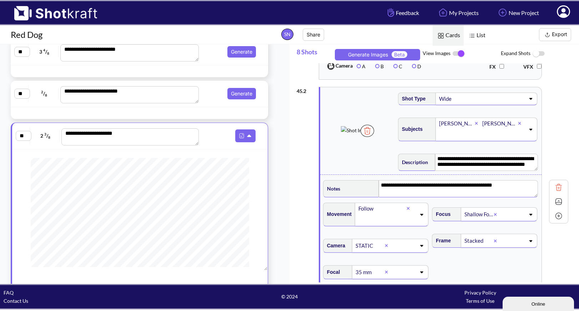
scroll to position [220, 0]
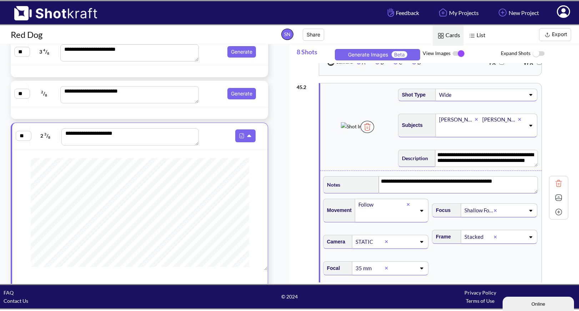
click at [498, 236] on div at bounding box center [497, 236] width 6 height 8
click at [532, 238] on icon at bounding box center [531, 236] width 10 height 5
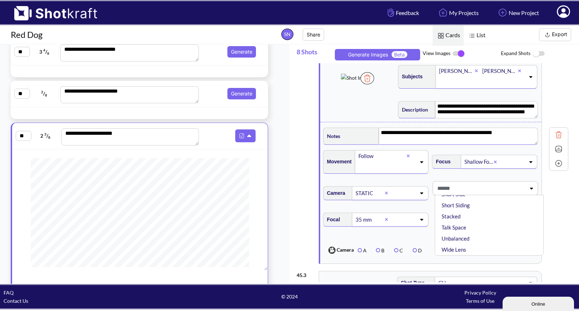
scroll to position [271, 0]
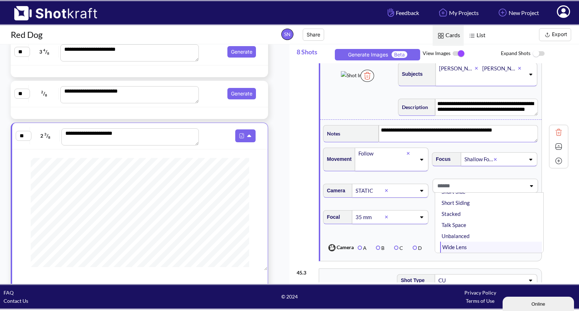
click at [490, 247] on li "Wide Lens" at bounding box center [491, 246] width 102 height 11
type textarea "**********"
click at [531, 183] on icon at bounding box center [531, 185] width 10 height 5
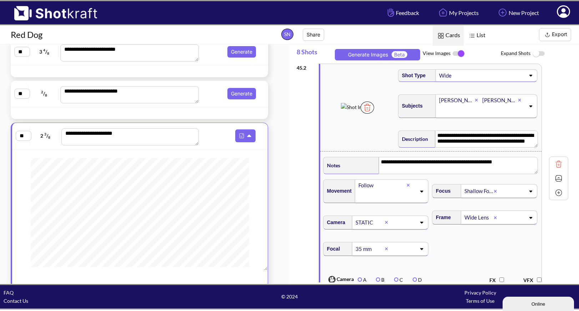
scroll to position [232, 0]
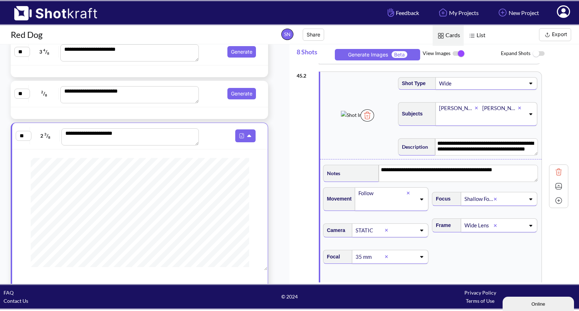
click at [558, 185] on img at bounding box center [558, 186] width 11 height 11
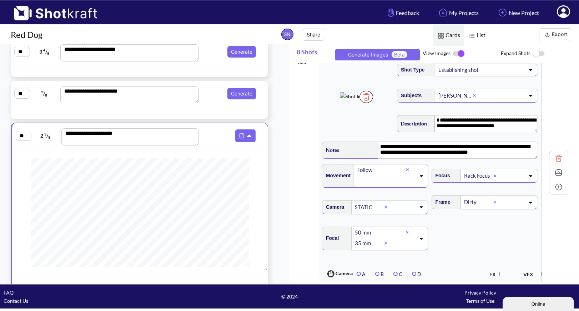
scroll to position [0, 0]
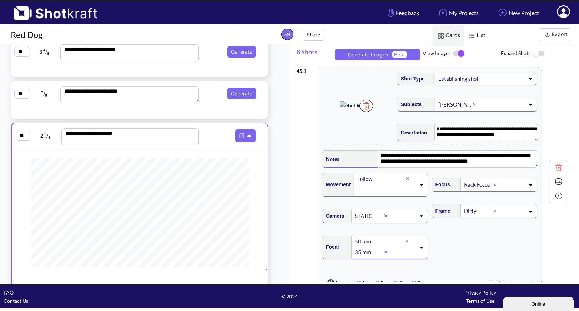
click at [558, 180] on img at bounding box center [558, 181] width 11 height 11
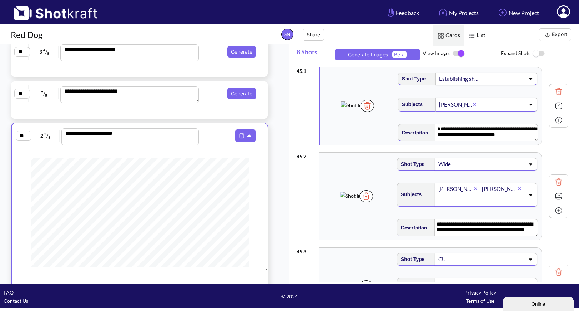
click at [555, 36] on button "Export" at bounding box center [555, 34] width 32 height 13
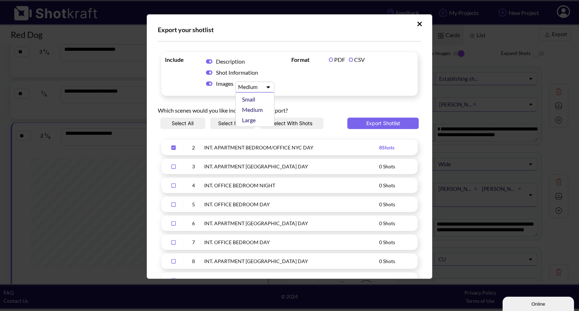
click at [270, 86] on icon "Upload Script" at bounding box center [268, 86] width 10 height 5
click at [373, 126] on button "Export Shotlist" at bounding box center [382, 122] width 71 height 11
click at [417, 23] on icon "Upload Script" at bounding box center [419, 23] width 5 height 5
